Goal: Communication & Community: Answer question/provide support

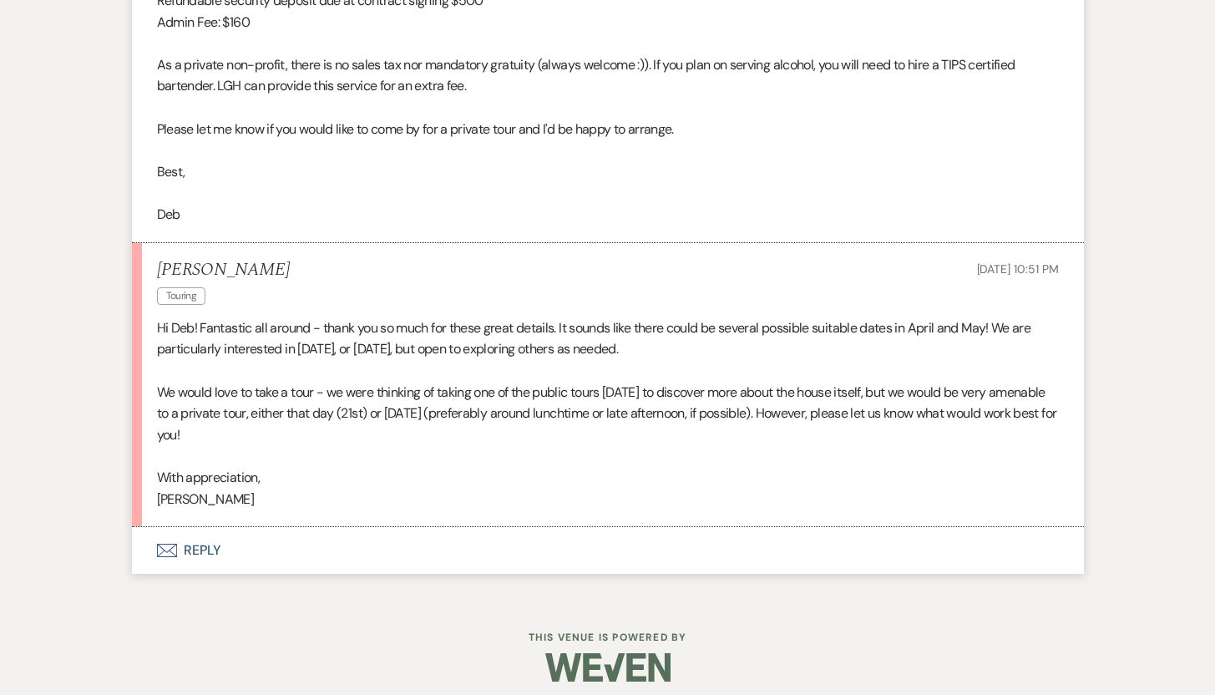
click at [207, 549] on button "Envelope Reply" at bounding box center [608, 550] width 952 height 47
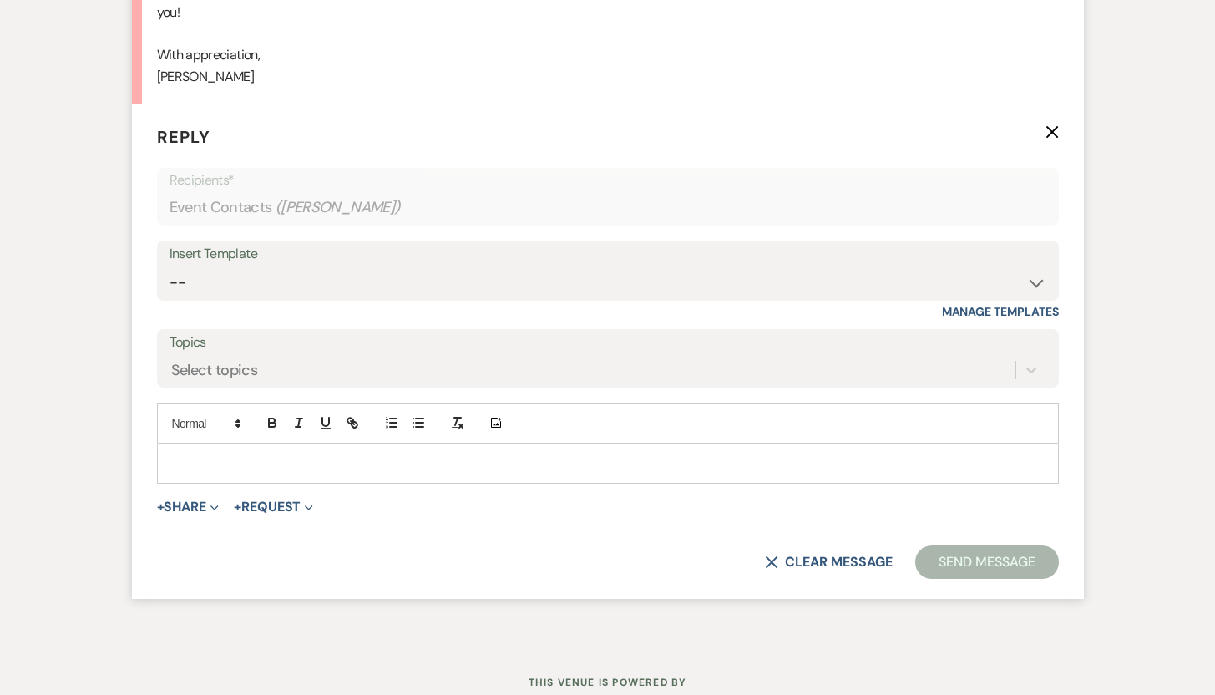
scroll to position [1978, 0]
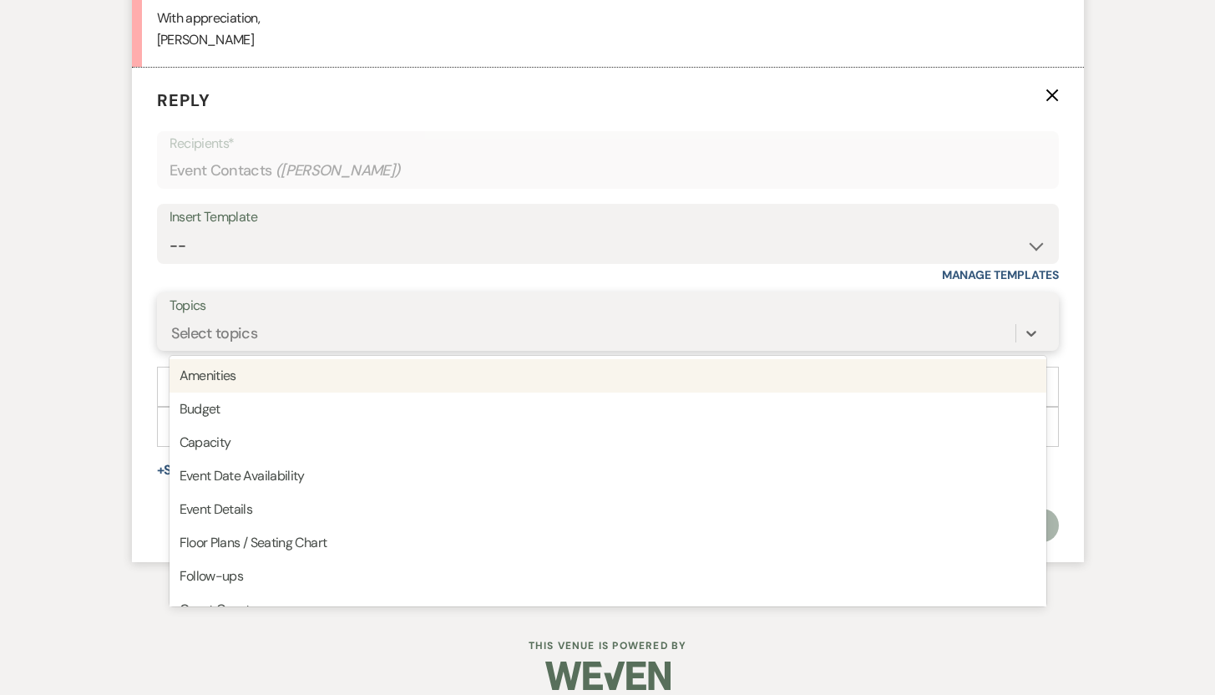
click at [473, 330] on div "Select topics" at bounding box center [593, 333] width 846 height 29
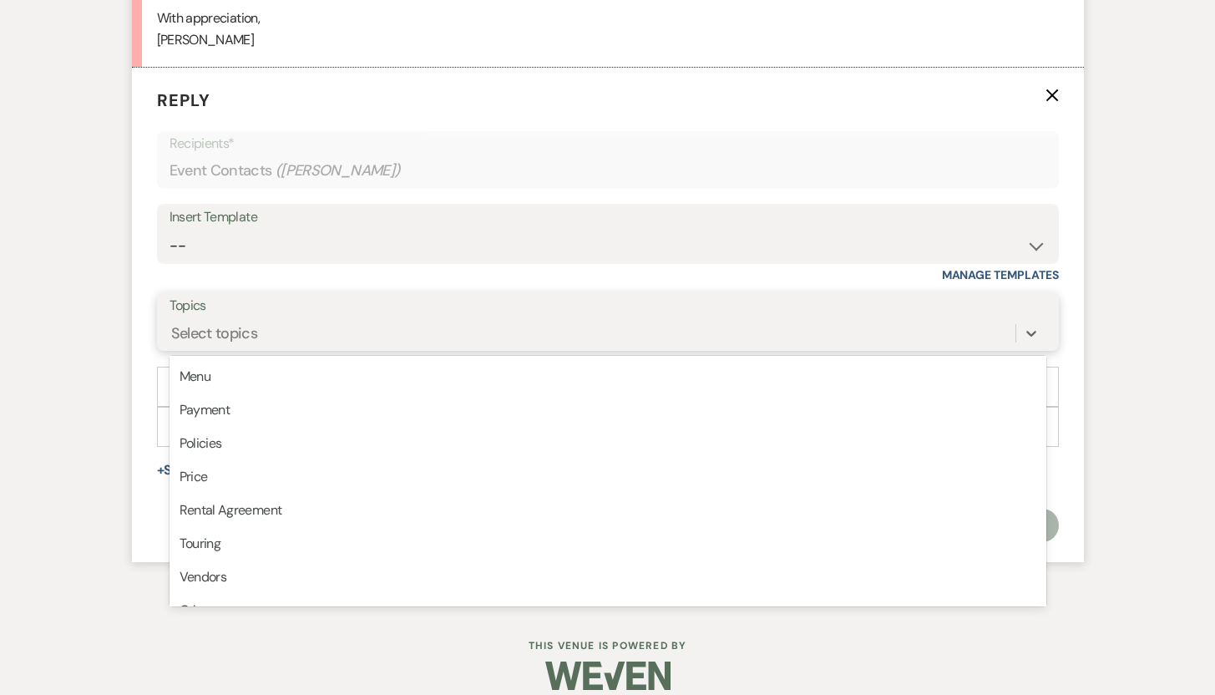
scroll to position [422, 0]
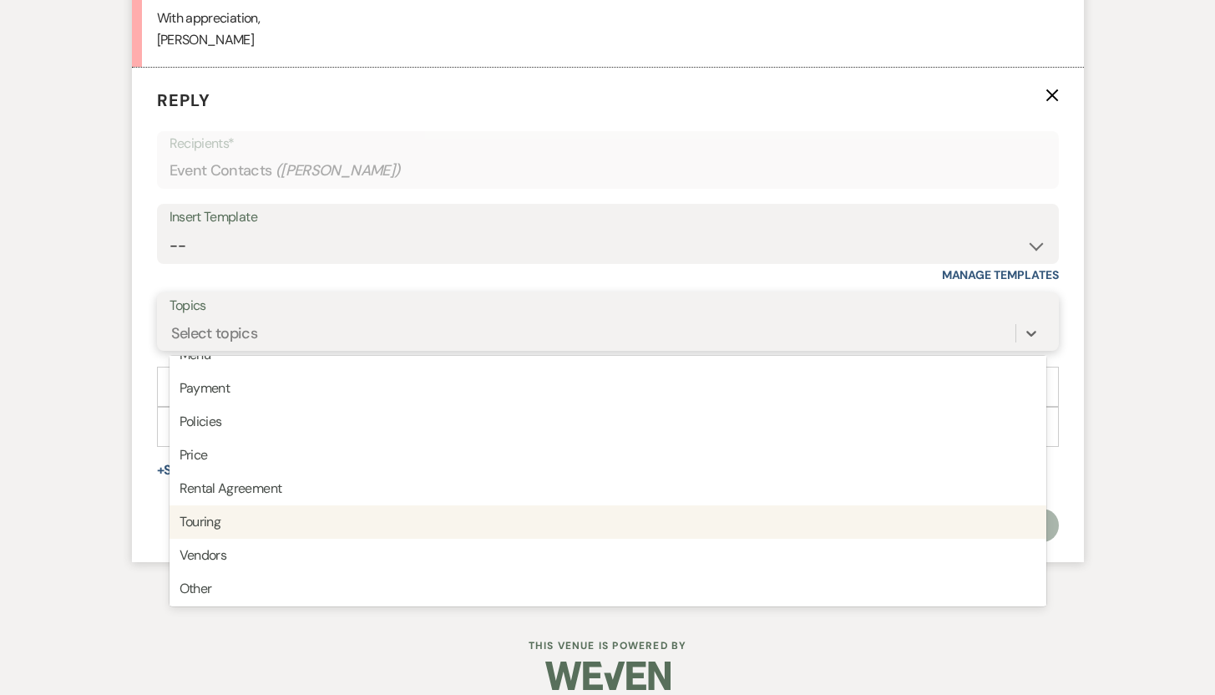
click at [295, 519] on div "Touring" at bounding box center [608, 521] width 877 height 33
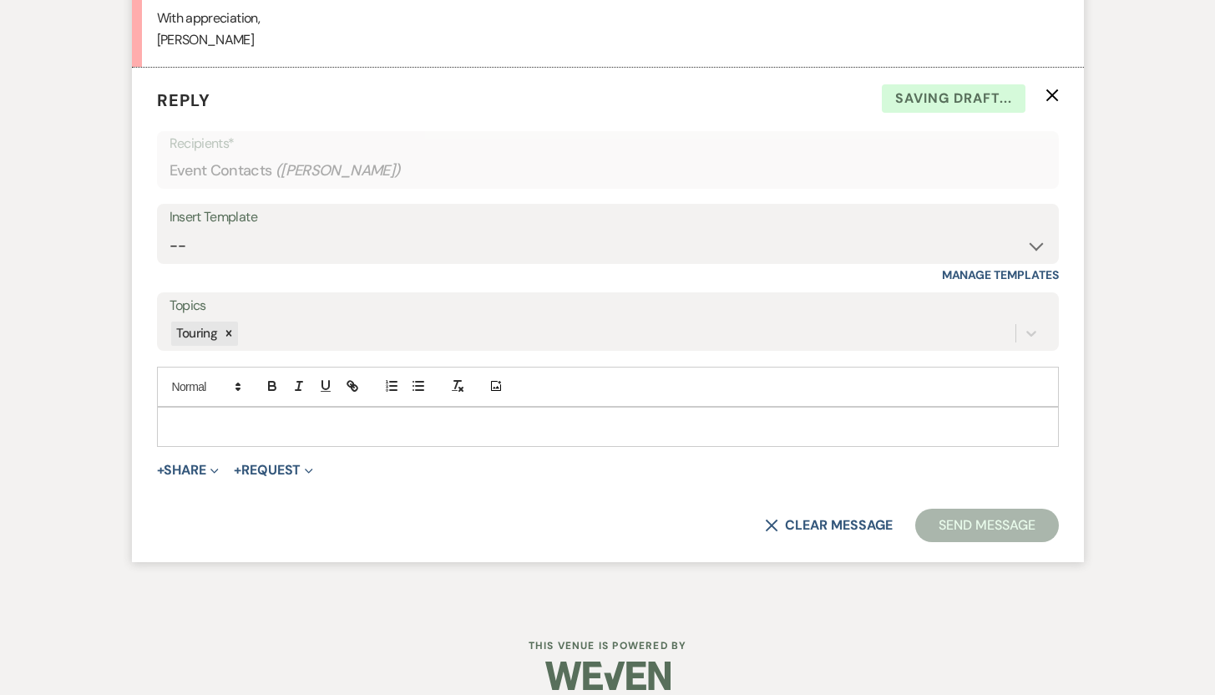
click at [196, 422] on p at bounding box center [607, 427] width 875 height 18
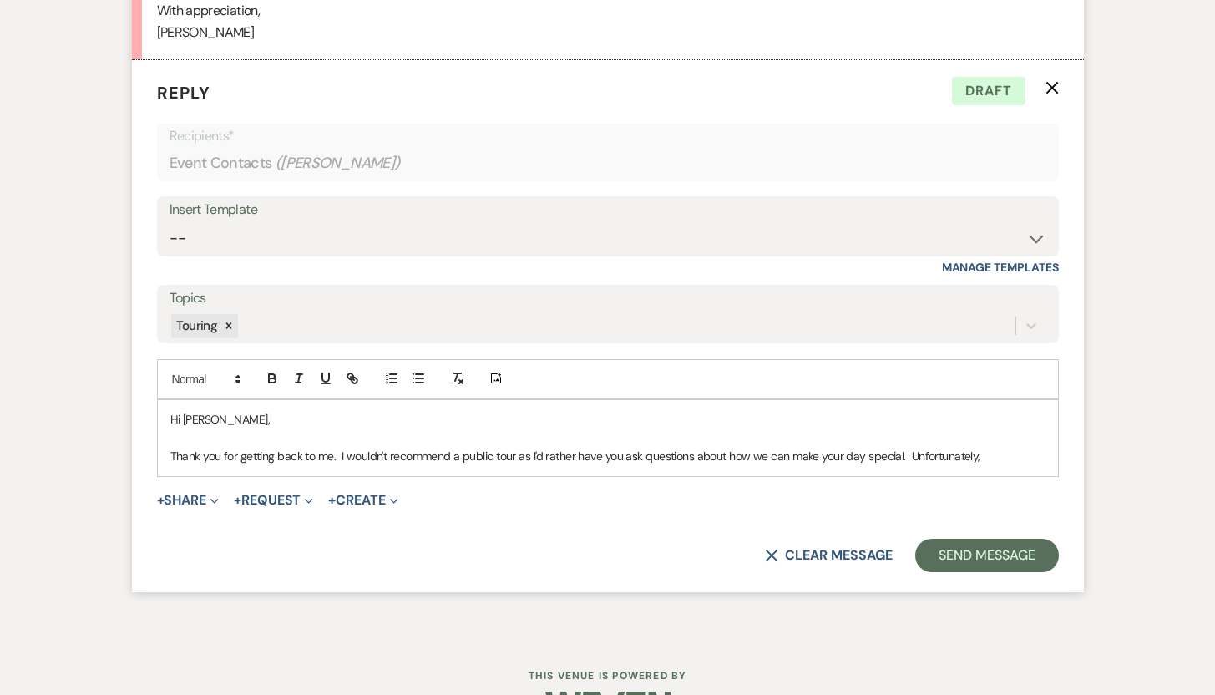
scroll to position [2035, 0]
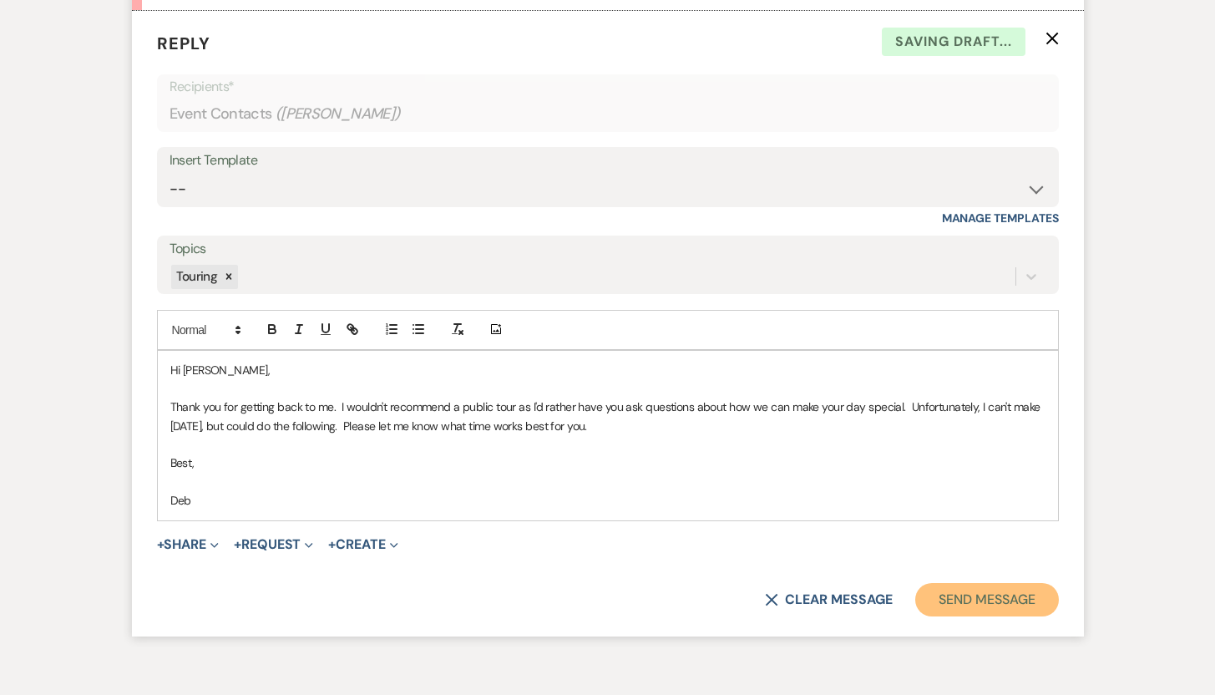
click at [954, 606] on button "Send Message" at bounding box center [986, 599] width 143 height 33
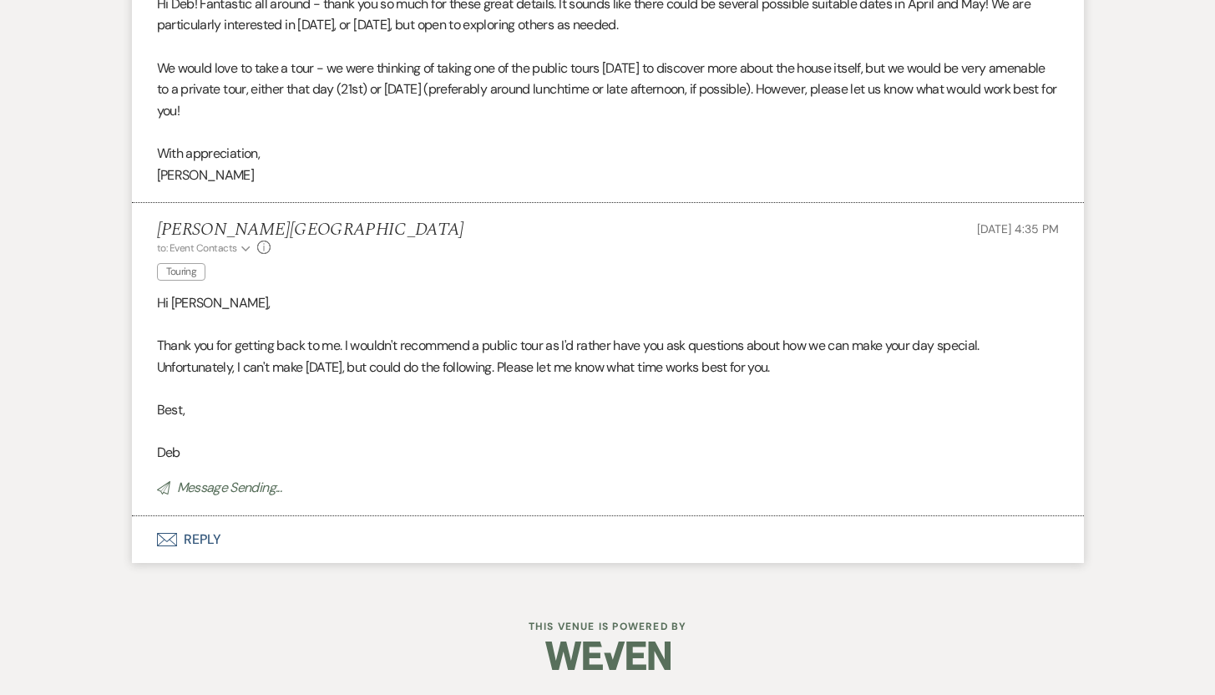
scroll to position [1843, 0]
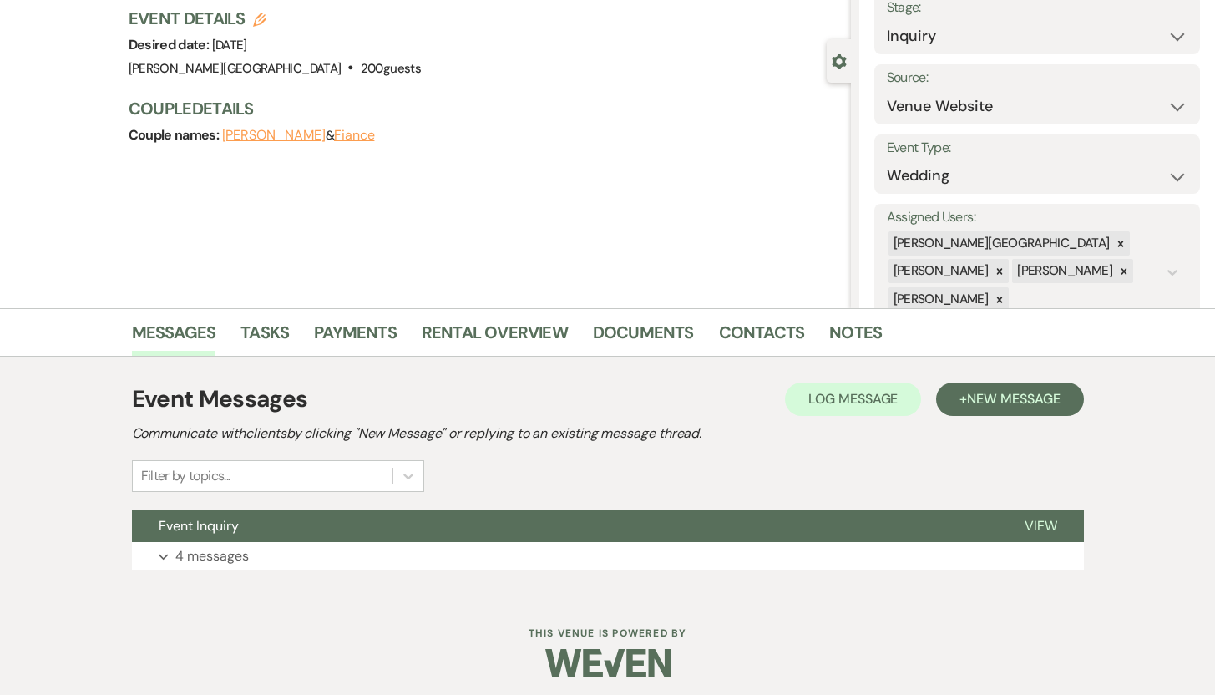
scroll to position [119, 0]
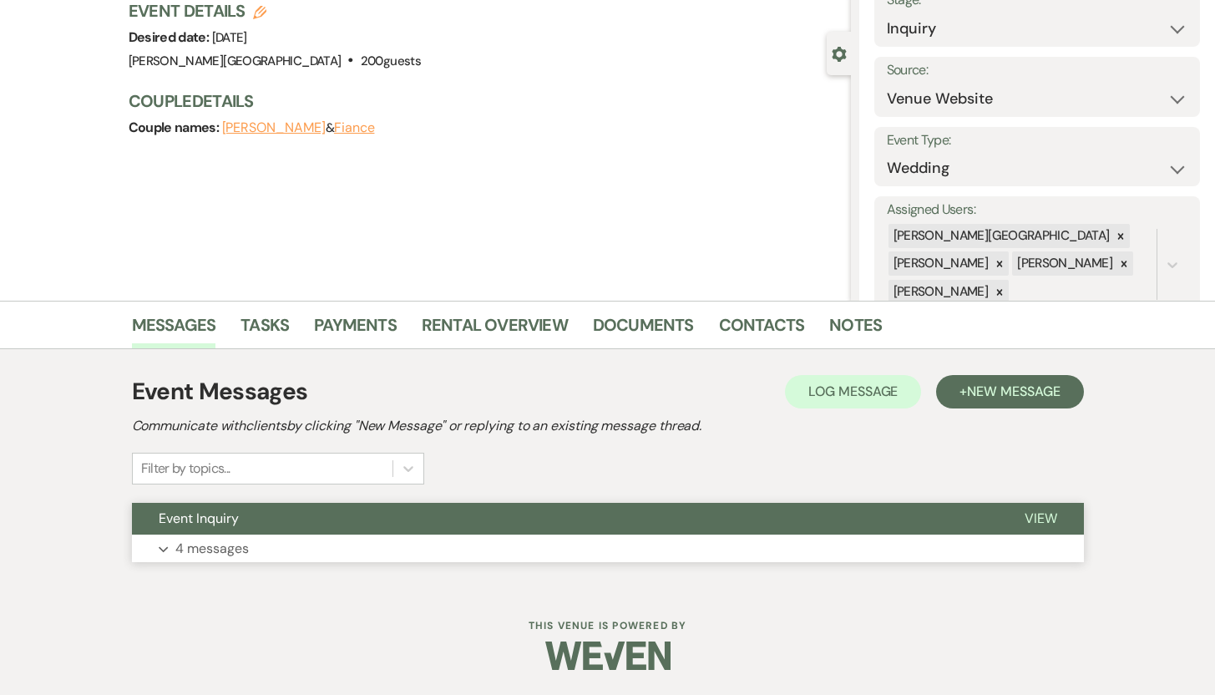
click at [227, 546] on p "4 messages" at bounding box center [211, 549] width 73 height 22
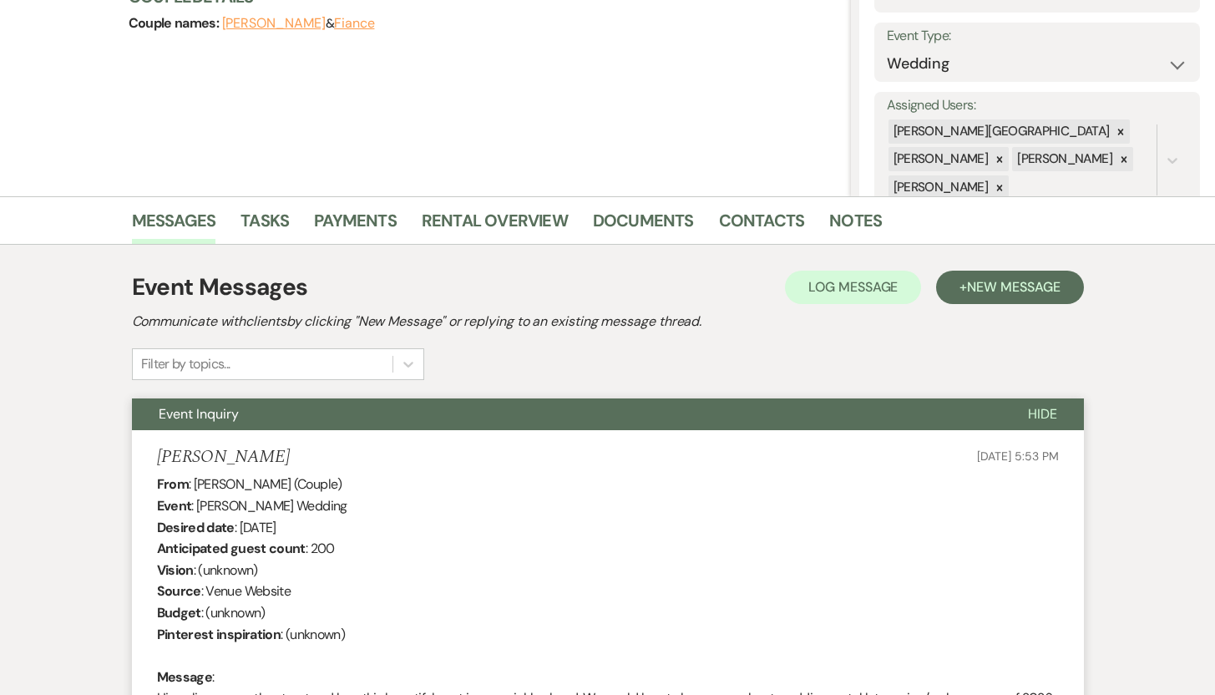
scroll to position [0, 0]
